Goal: Task Accomplishment & Management: Manage account settings

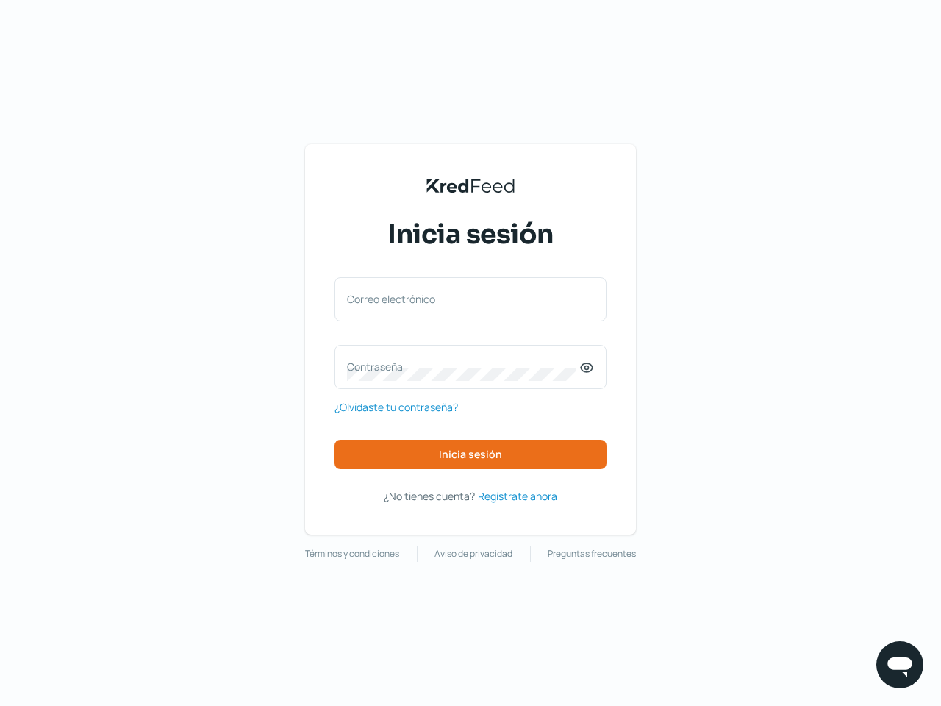
click at [463, 299] on label "Correo electrónico" at bounding box center [463, 299] width 232 height 14
click at [463, 300] on input "Correo electrónico" at bounding box center [470, 306] width 247 height 13
click at [463, 366] on label "Contraseña" at bounding box center [463, 367] width 232 height 14
click at [587, 368] on icon at bounding box center [586, 367] width 15 height 15
click at [471, 454] on span "Inicia sesión" at bounding box center [470, 454] width 63 height 10
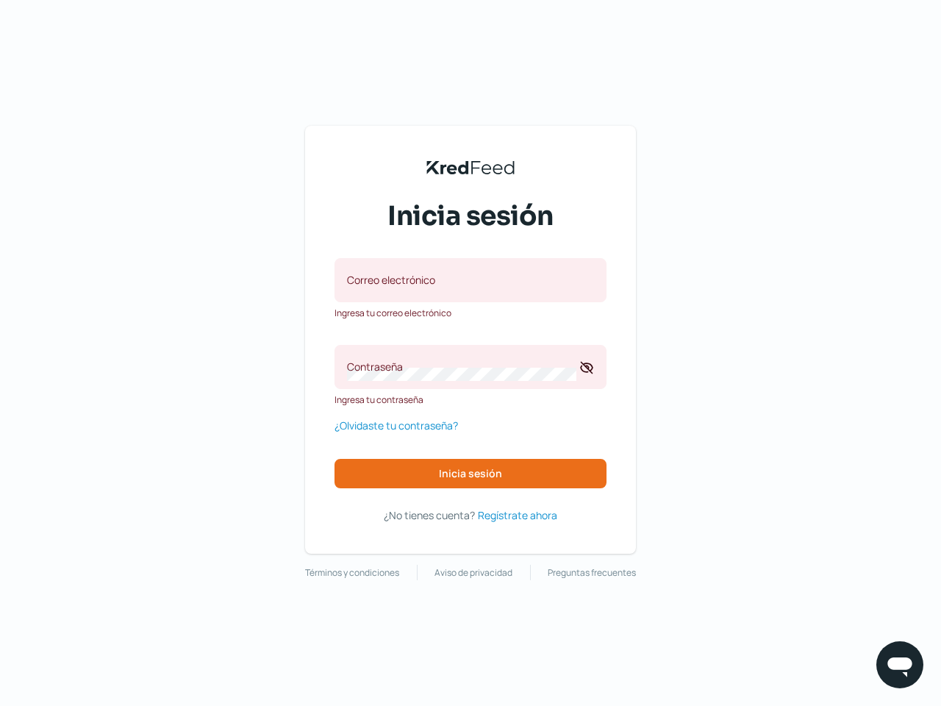
click at [900, 665] on img at bounding box center [899, 664] width 29 height 29
